Goal: Transaction & Acquisition: Subscribe to service/newsletter

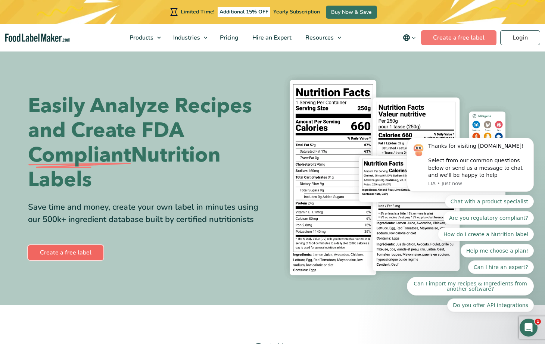
click at [66, 250] on link "Create a free label" at bounding box center [65, 252] width 75 height 15
